Goal: Information Seeking & Learning: Understand process/instructions

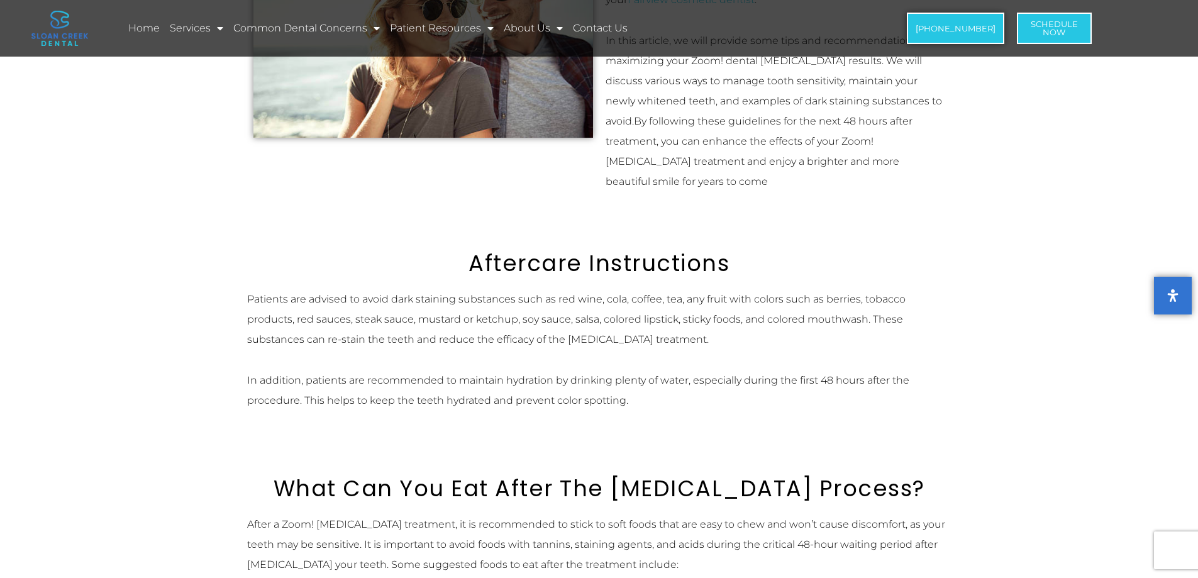
scroll to position [402, 0]
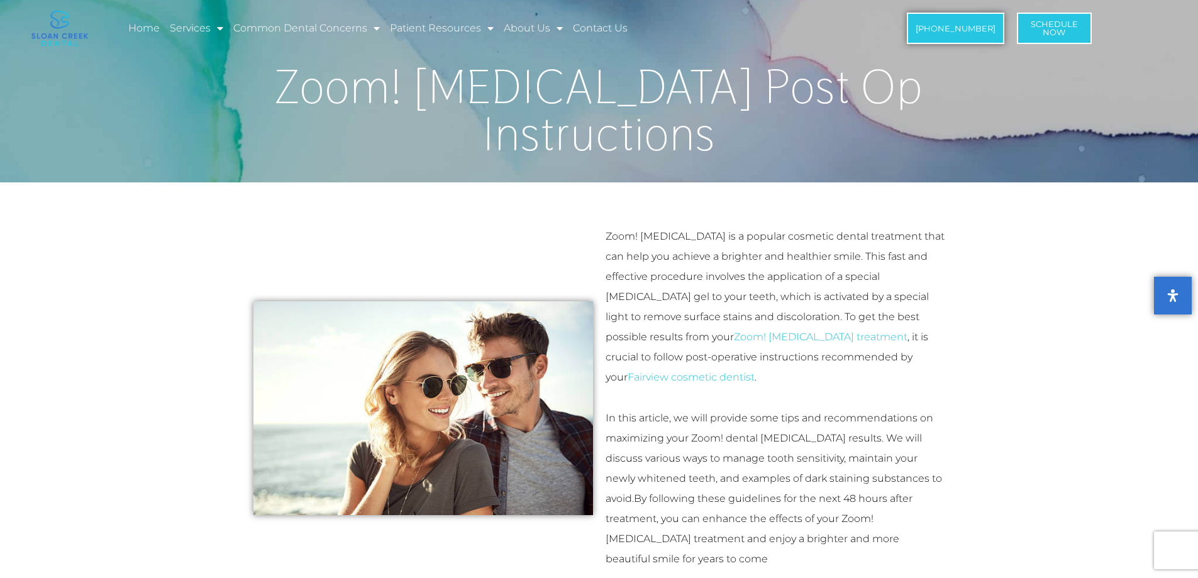
scroll to position [0, 0]
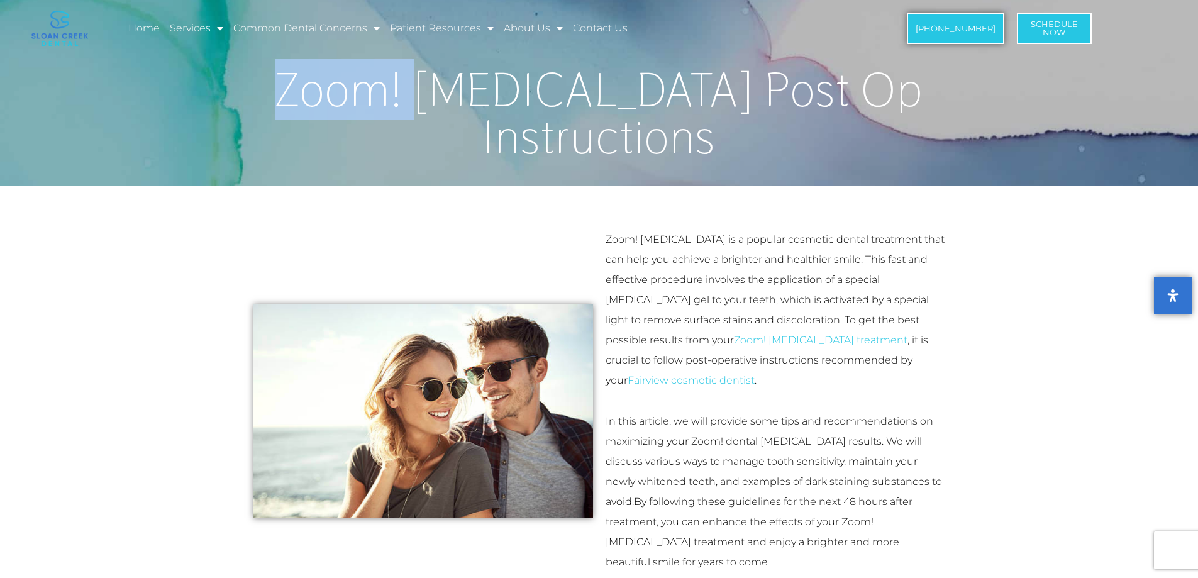
drag, startPoint x: 347, startPoint y: 96, endPoint x: 446, endPoint y: 117, distance: 101.6
click at [469, 117] on h1 "Zoom! [MEDICAL_DATA] Post Op Instructions" at bounding box center [599, 113] width 704 height 94
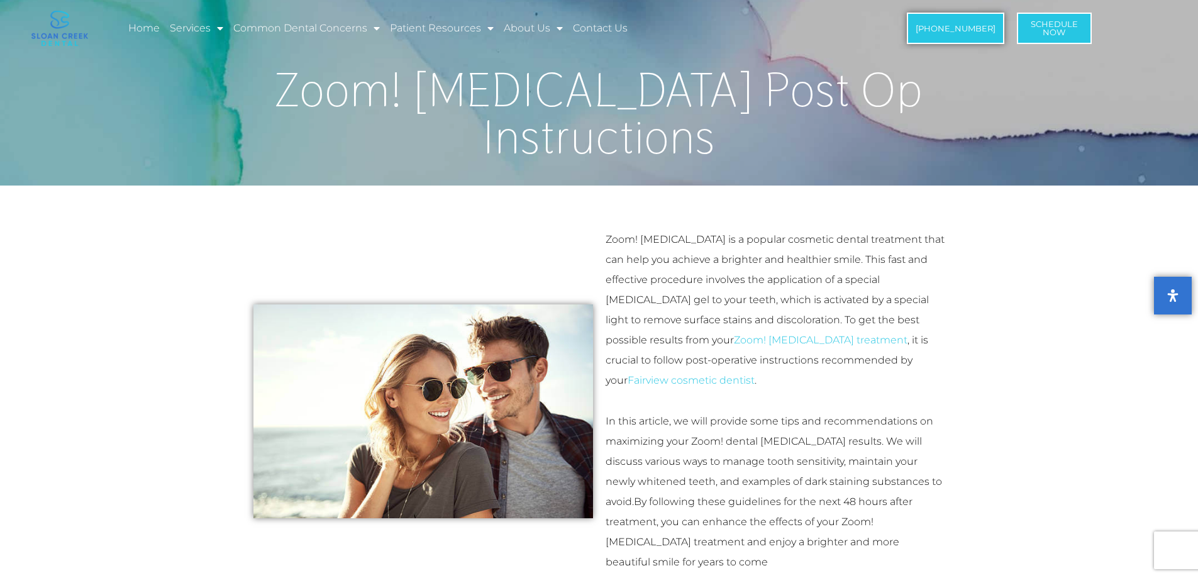
click at [427, 228] on div at bounding box center [423, 411] width 352 height 376
click at [578, 234] on div at bounding box center [423, 411] width 352 height 376
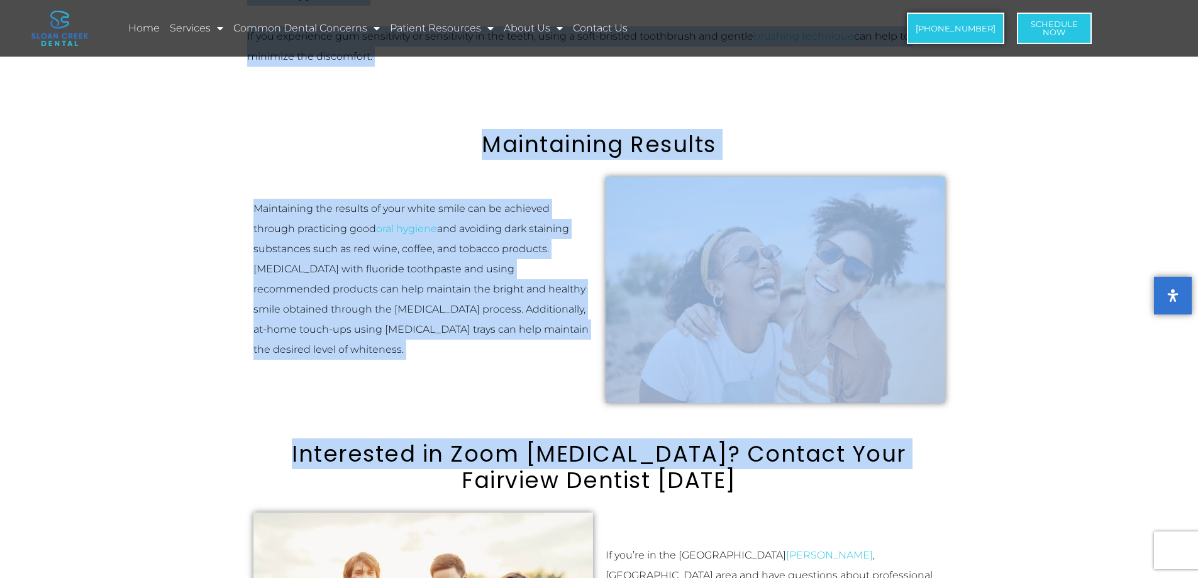
scroll to position [1446, 0]
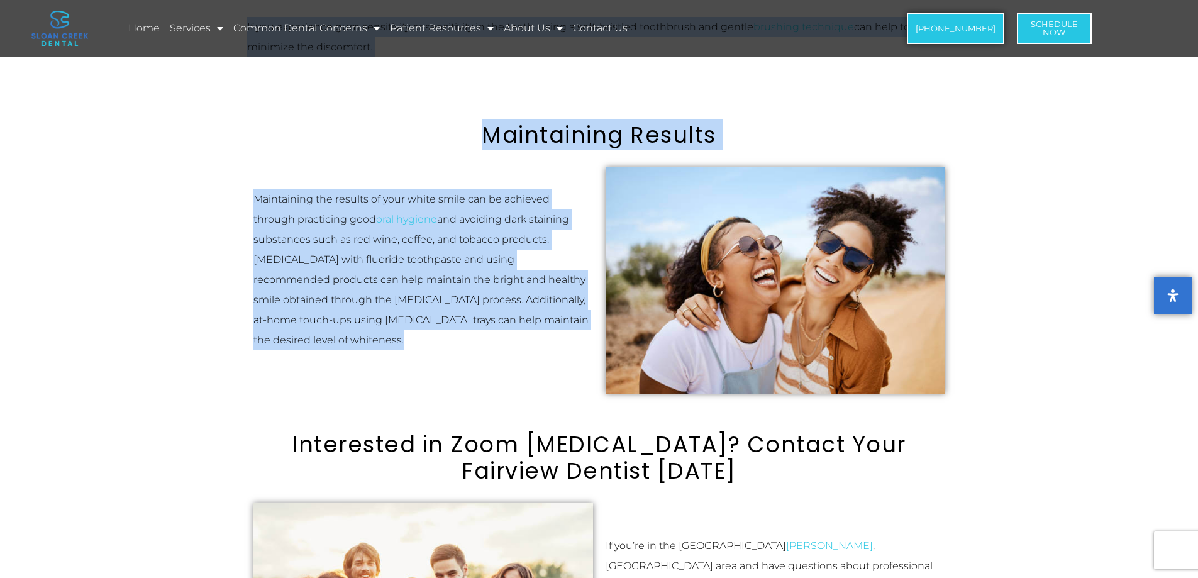
drag, startPoint x: 607, startPoint y: 239, endPoint x: 600, endPoint y: 328, distance: 88.9
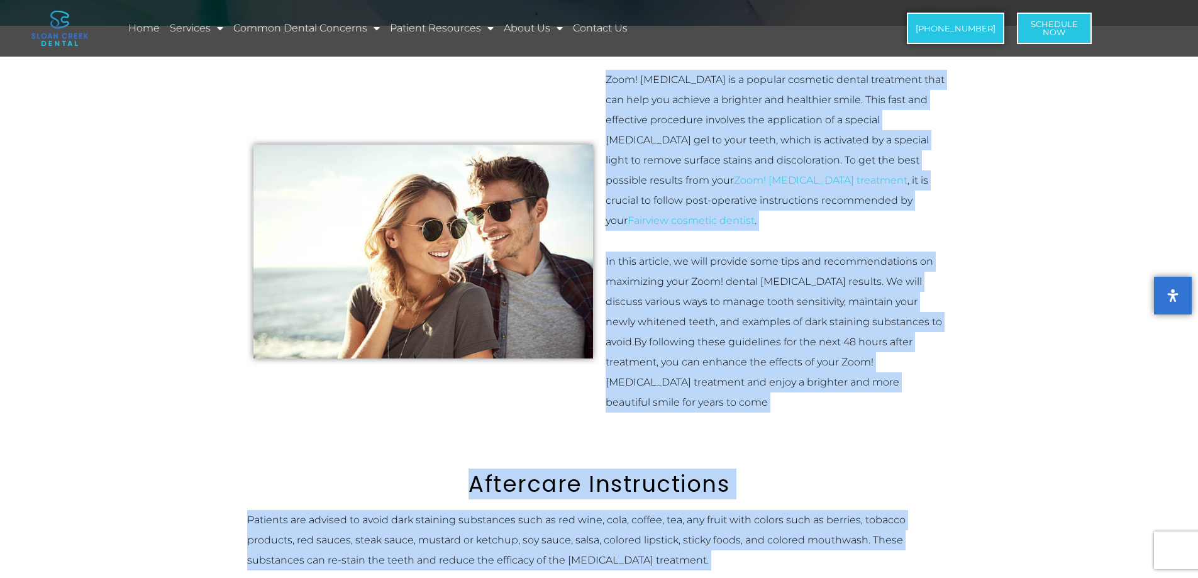
scroll to position [0, 0]
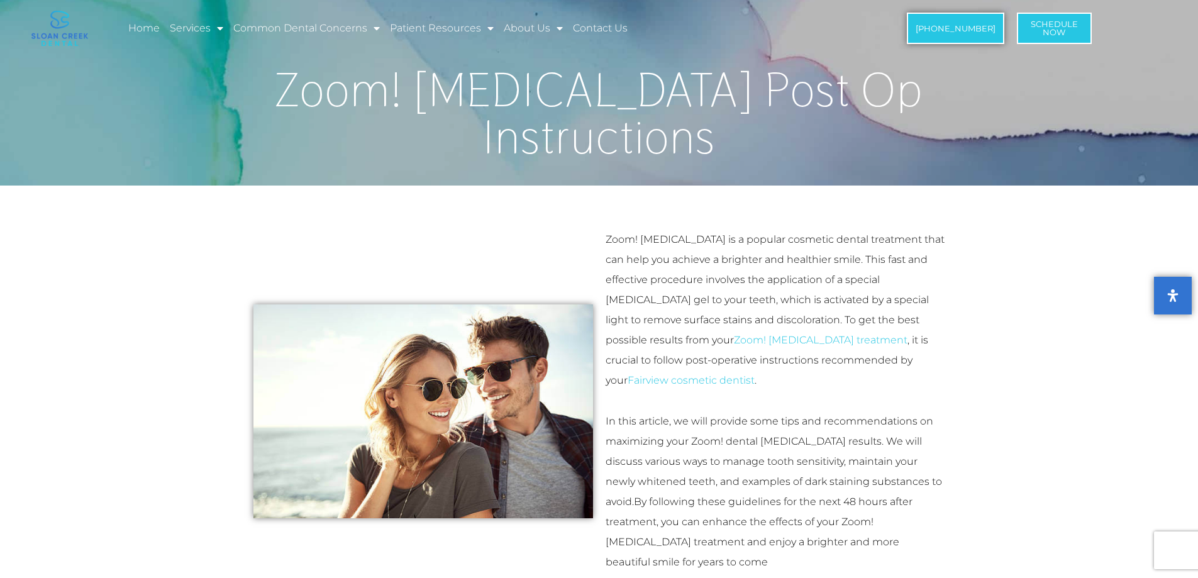
click at [415, 225] on div at bounding box center [423, 411] width 352 height 376
click at [605, 241] on div "Zoom! [MEDICAL_DATA] is a popular cosmetic dental treatment that can help you a…" at bounding box center [775, 411] width 352 height 376
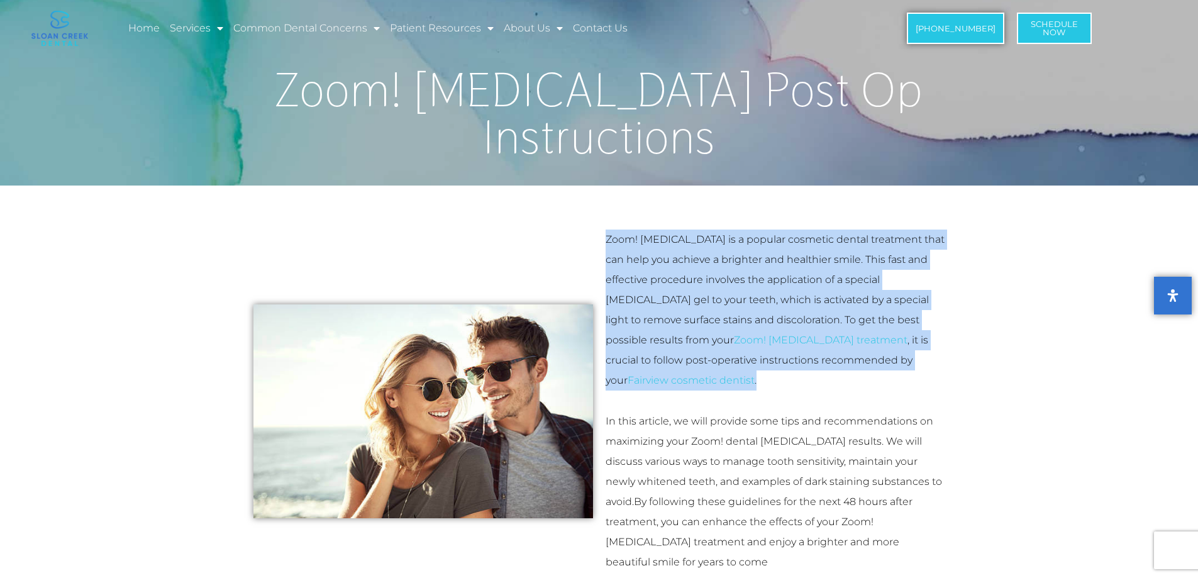
drag, startPoint x: 607, startPoint y: 241, endPoint x: 768, endPoint y: 372, distance: 207.4
click at [768, 372] on p "Zoom! [MEDICAL_DATA] is a popular cosmetic dental treatment that can help you a…" at bounding box center [776, 310] width 340 height 161
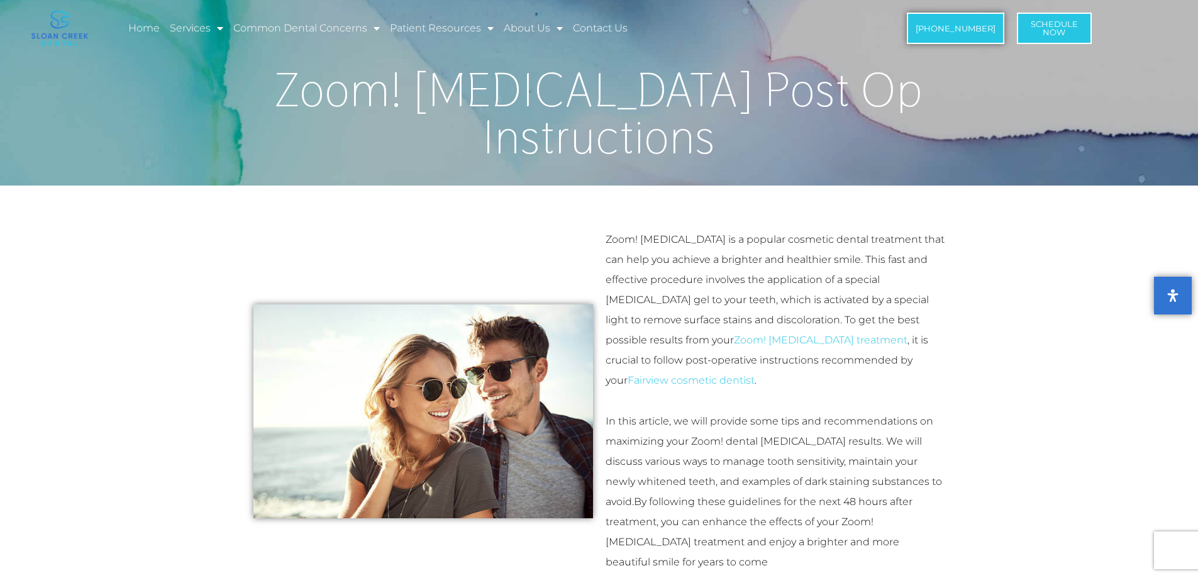
drag, startPoint x: 392, startPoint y: 172, endPoint x: 400, endPoint y: 176, distance: 8.7
click at [398, 174] on div "Zoom! [MEDICAL_DATA] Post Op Instructions" at bounding box center [599, 85] width 704 height 189
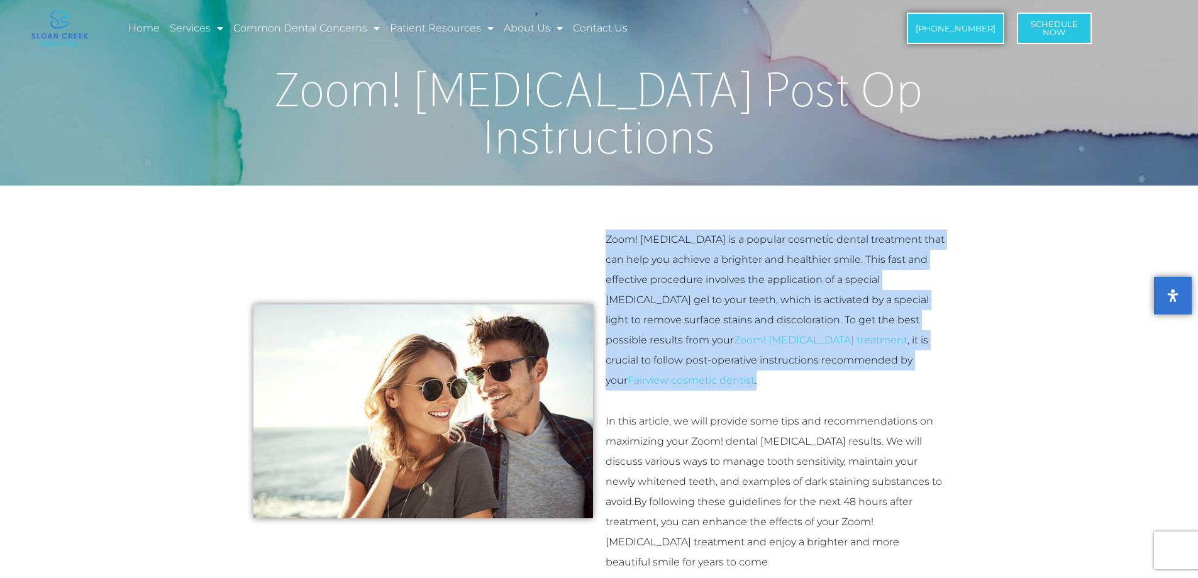
drag, startPoint x: 606, startPoint y: 238, endPoint x: 977, endPoint y: 389, distance: 400.0
